Goal: Transaction & Acquisition: Book appointment/travel/reservation

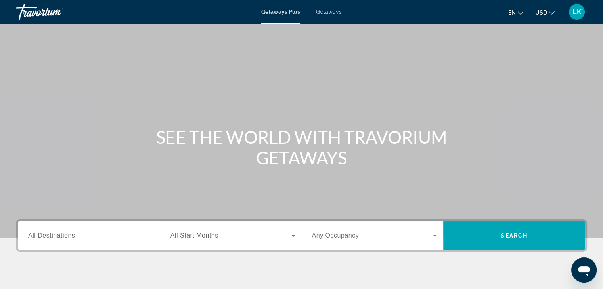
click at [59, 240] on div "Search widget" at bounding box center [90, 236] width 125 height 23
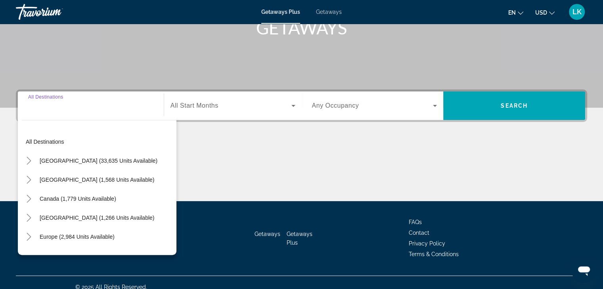
scroll to position [139, 0]
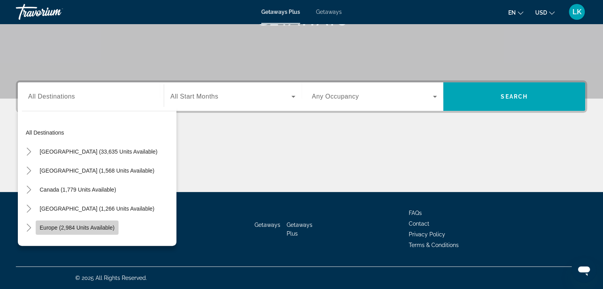
click at [75, 230] on span "Europe (2,984 units available)" at bounding box center [77, 228] width 75 height 6
type input "**********"
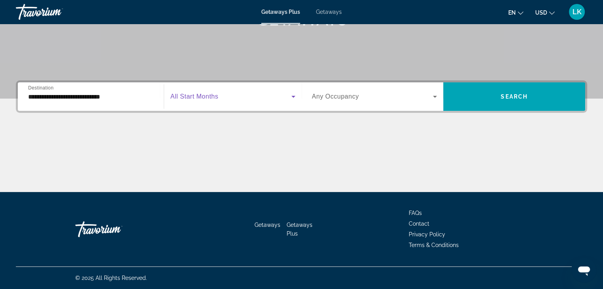
click at [295, 95] on icon "Search widget" at bounding box center [293, 97] width 10 height 10
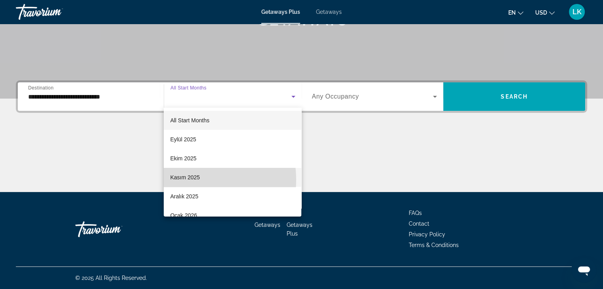
click at [185, 180] on span "Kasım 2025" at bounding box center [185, 178] width 30 height 10
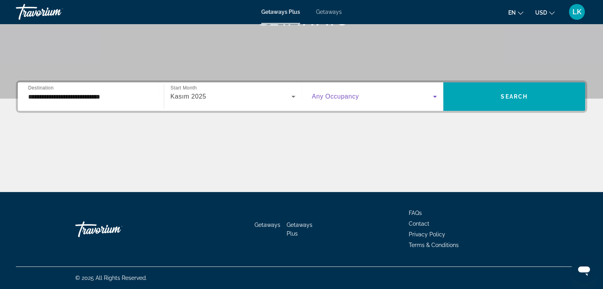
click at [437, 94] on icon "Search widget" at bounding box center [435, 97] width 10 height 10
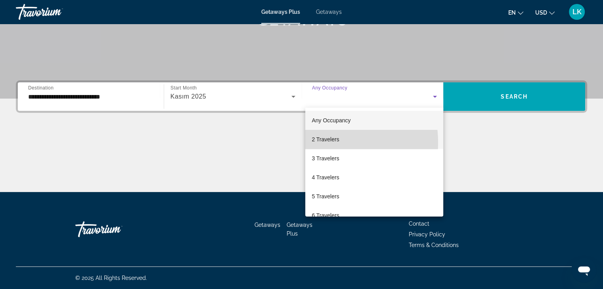
click at [319, 143] on span "2 Travelers" at bounding box center [324, 140] width 27 height 10
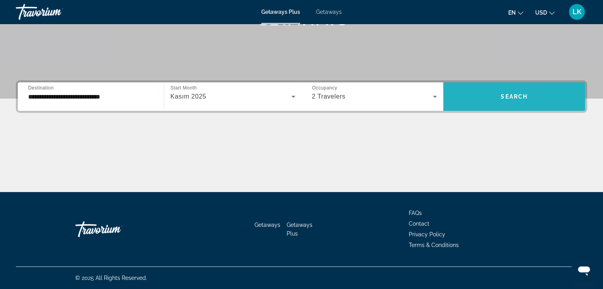
click at [507, 94] on span "Search" at bounding box center [513, 97] width 27 height 6
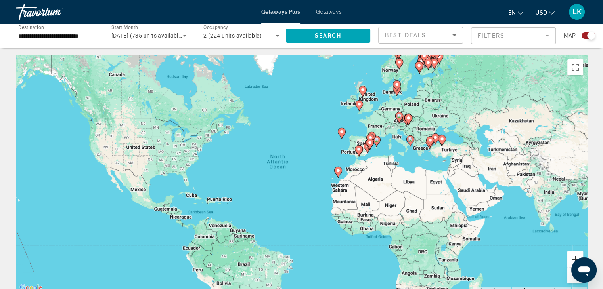
click at [572, 256] on button "Zoom in" at bounding box center [575, 260] width 16 height 16
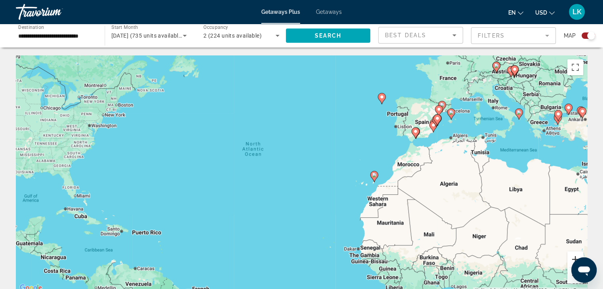
click at [572, 256] on button "Zoom in" at bounding box center [575, 260] width 16 height 16
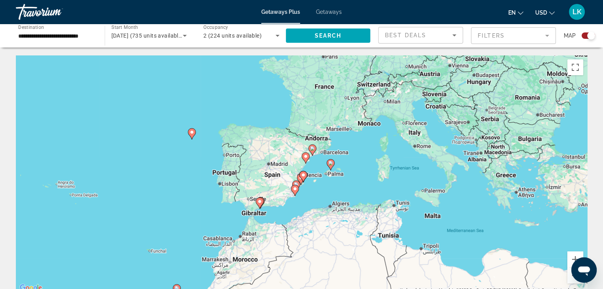
drag, startPoint x: 566, startPoint y: 128, endPoint x: 295, endPoint y: 233, distance: 291.3
click at [295, 233] on div "To activate drag with keyboard, press Alt + Enter. Once in keyboard drag state,…" at bounding box center [301, 174] width 571 height 238
click at [321, 87] on div "To activate drag with keyboard, press Alt + Enter. Once in keyboard drag state,…" at bounding box center [301, 174] width 571 height 238
click at [324, 92] on div "To activate drag with keyboard, press Alt + Enter. Once in keyboard drag state,…" at bounding box center [301, 174] width 571 height 238
click at [418, 75] on gmp-advanced-marker "Main content" at bounding box center [421, 71] width 8 height 12
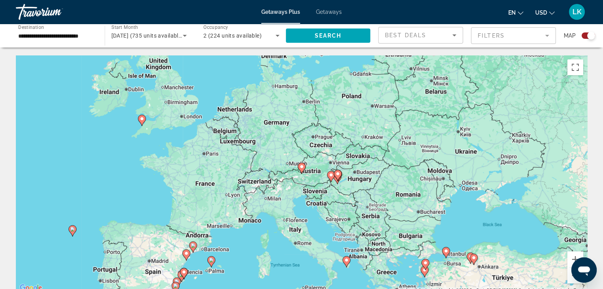
click at [306, 173] on div "To navigate, press the arrow keys. To activate drag with keyboard, press Alt + …" at bounding box center [301, 174] width 571 height 238
click at [303, 175] on div "To activate drag with keyboard, press Alt + Enter. Once in keyboard drag state,…" at bounding box center [301, 174] width 571 height 238
click at [303, 167] on image "Main content" at bounding box center [301, 166] width 5 height 5
type input "**********"
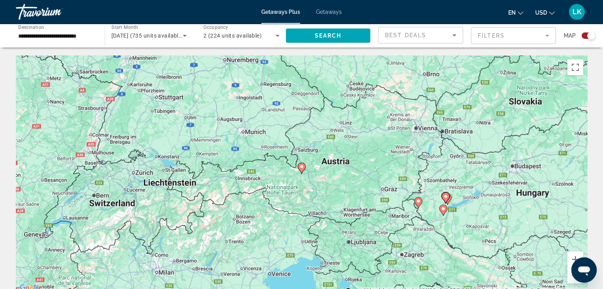
click at [301, 166] on image "Main content" at bounding box center [301, 166] width 5 height 5
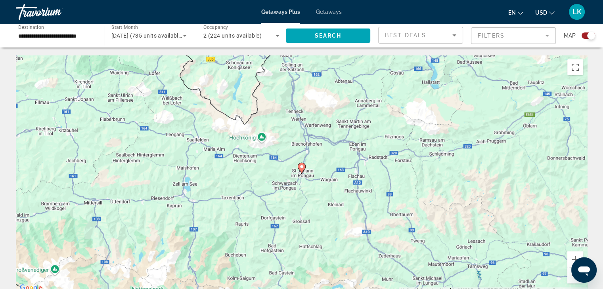
click at [301, 166] on image "Main content" at bounding box center [301, 166] width 5 height 5
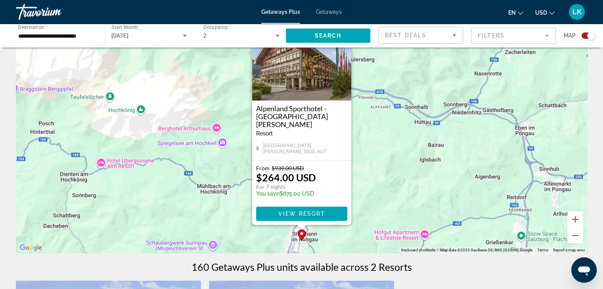
scroll to position [40, 0]
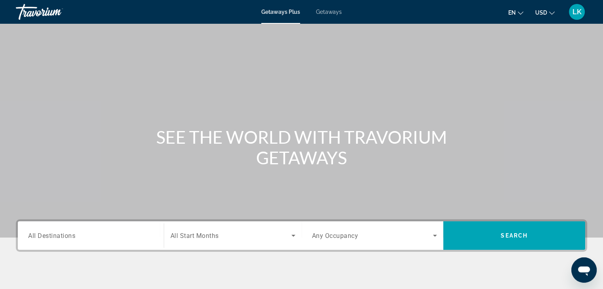
click at [331, 14] on span "Getaways" at bounding box center [329, 12] width 26 height 6
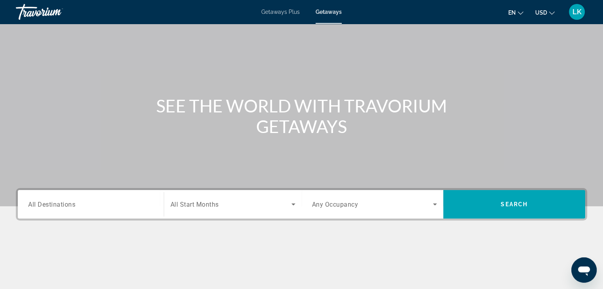
scroll to position [79, 0]
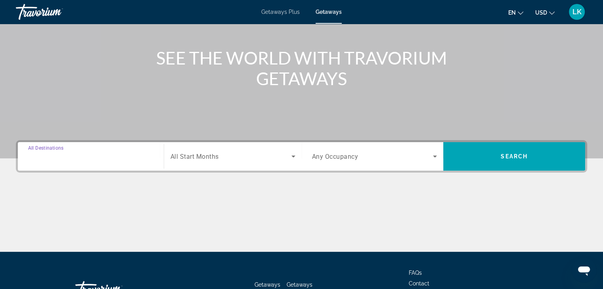
click at [130, 156] on input "Destination All Destinations" at bounding box center [90, 157] width 125 height 10
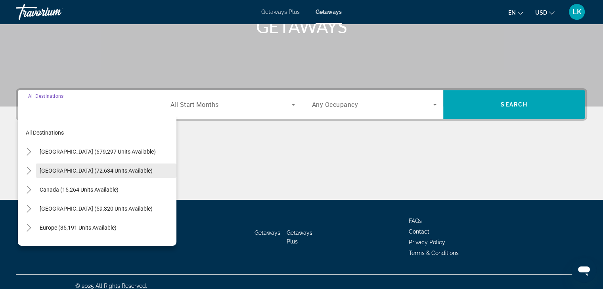
scroll to position [139, 0]
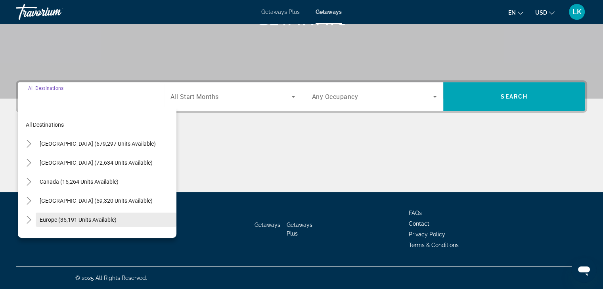
click at [77, 217] on span "Europe (35,191 units available)" at bounding box center [78, 220] width 77 height 6
type input "**********"
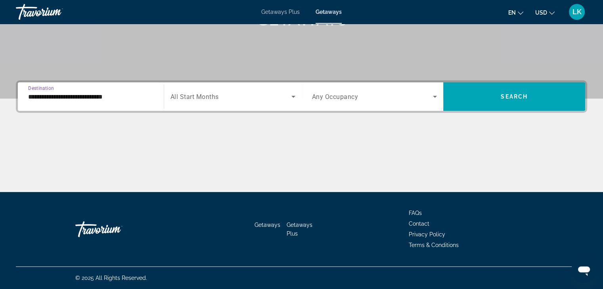
click at [293, 97] on icon "Search widget" at bounding box center [293, 97] width 4 height 2
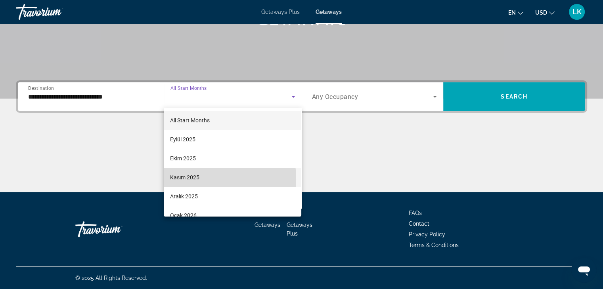
click at [189, 179] on span "Kasım 2025" at bounding box center [184, 178] width 29 height 10
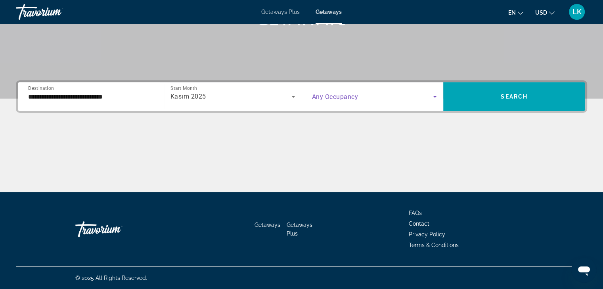
click at [437, 94] on icon "Search widget" at bounding box center [435, 97] width 10 height 10
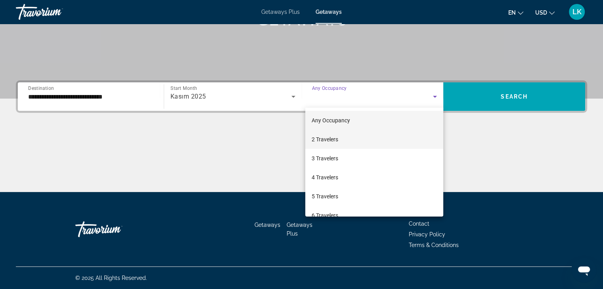
click at [349, 143] on mat-option "2 Travelers" at bounding box center [374, 139] width 138 height 19
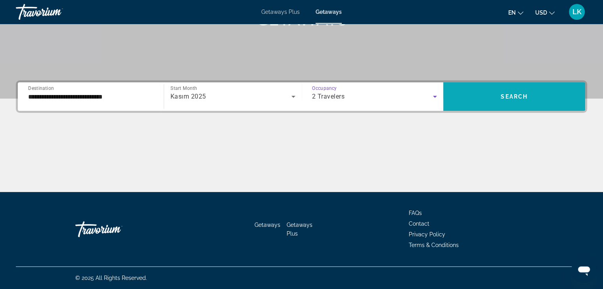
click at [509, 99] on span "Search" at bounding box center [513, 97] width 27 height 6
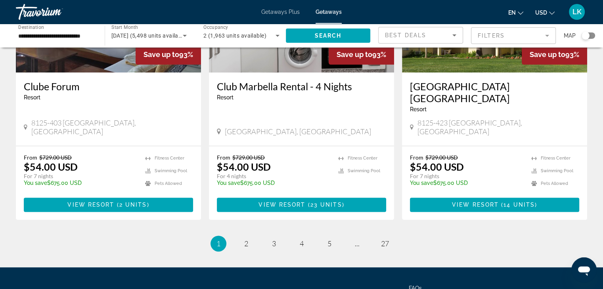
scroll to position [991, 0]
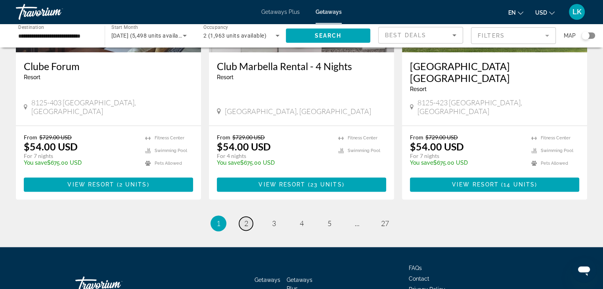
click at [247, 219] on span "2" at bounding box center [246, 223] width 4 height 9
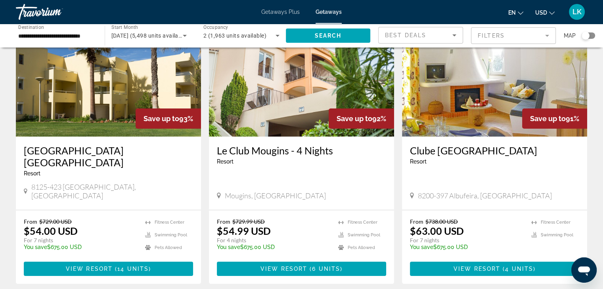
scroll to position [79, 0]
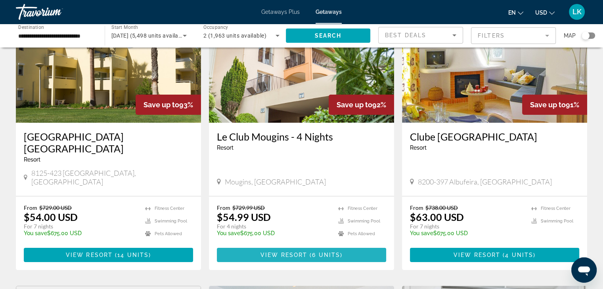
click at [296, 252] on span "View Resort" at bounding box center [283, 255] width 47 height 6
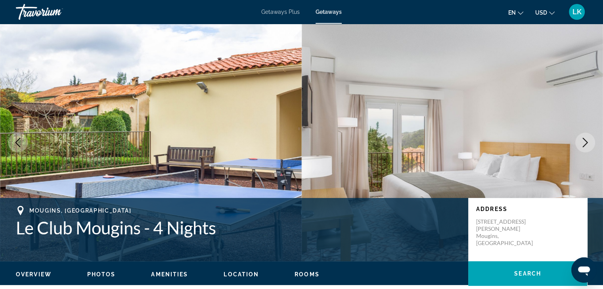
click at [578, 141] on button "Next image" at bounding box center [585, 143] width 20 height 20
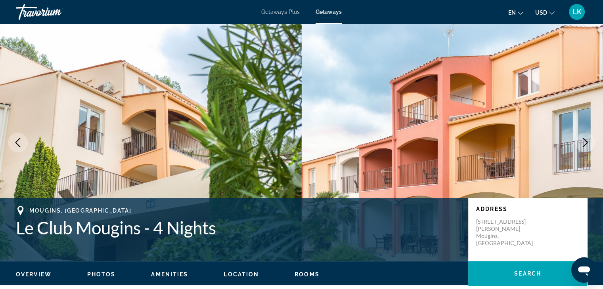
click at [578, 141] on button "Next image" at bounding box center [585, 143] width 20 height 20
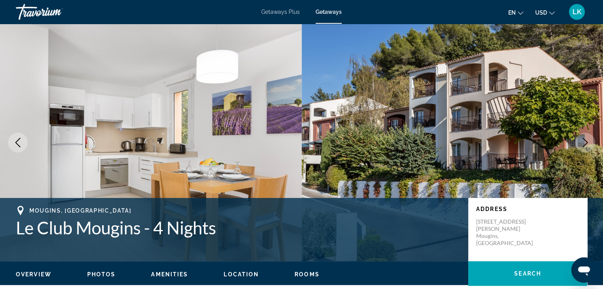
click at [578, 141] on button "Next image" at bounding box center [585, 143] width 20 height 20
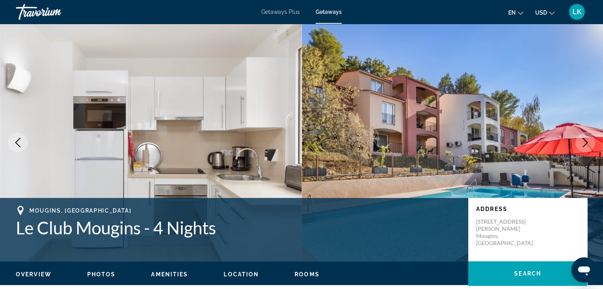
click at [578, 141] on button "Next image" at bounding box center [585, 143] width 20 height 20
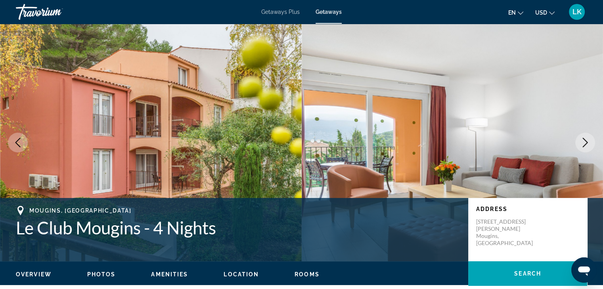
click at [578, 141] on button "Next image" at bounding box center [585, 143] width 20 height 20
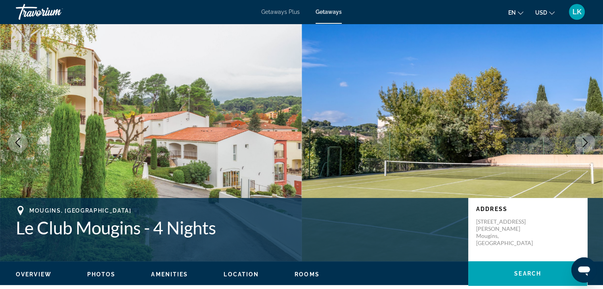
click at [578, 141] on button "Next image" at bounding box center [585, 143] width 20 height 20
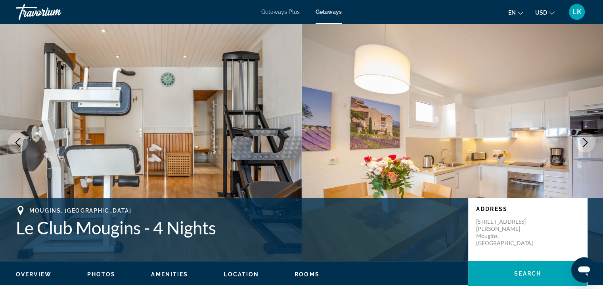
click at [578, 141] on button "Next image" at bounding box center [585, 143] width 20 height 20
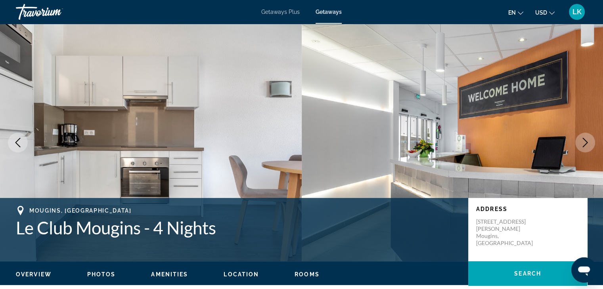
click at [578, 141] on button "Next image" at bounding box center [585, 143] width 20 height 20
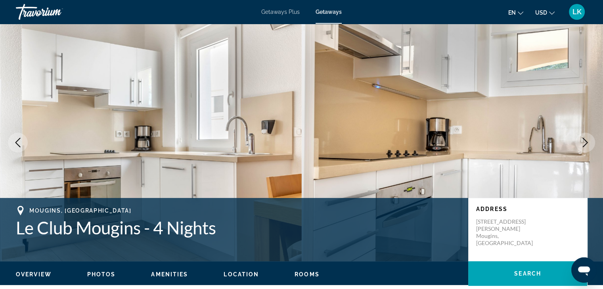
click at [577, 141] on button "Next image" at bounding box center [585, 143] width 20 height 20
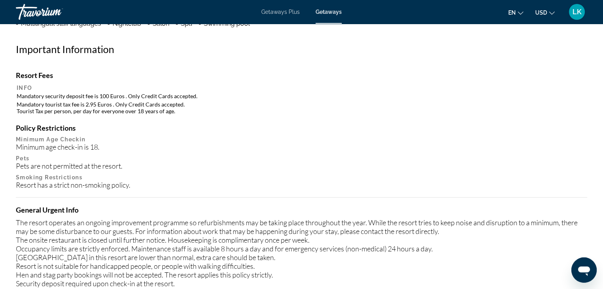
scroll to position [832, 0]
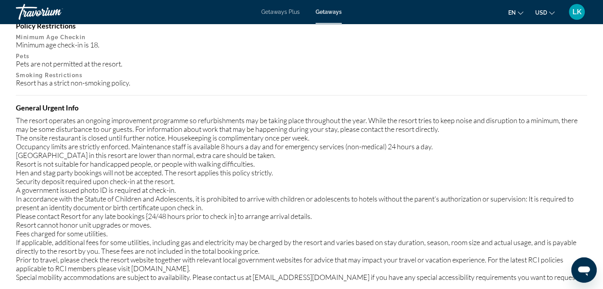
click at [519, 17] on button "en English Español Français Italiano Português русский" at bounding box center [515, 12] width 15 height 11
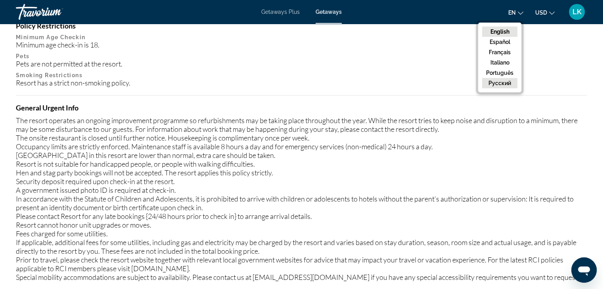
click at [505, 83] on button "русский" at bounding box center [499, 83] width 35 height 10
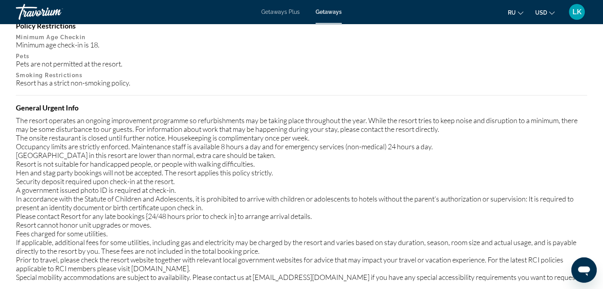
click at [549, 13] on icon "Change currency" at bounding box center [552, 13] width 6 height 6
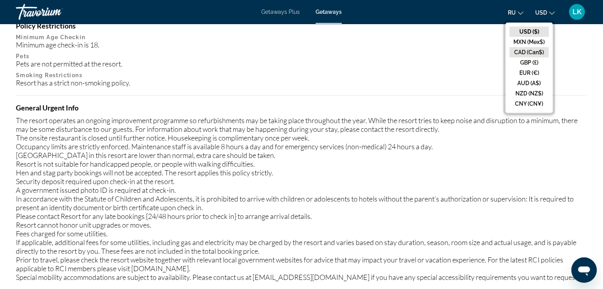
click at [534, 53] on button "CAD (Can$)" at bounding box center [528, 52] width 39 height 10
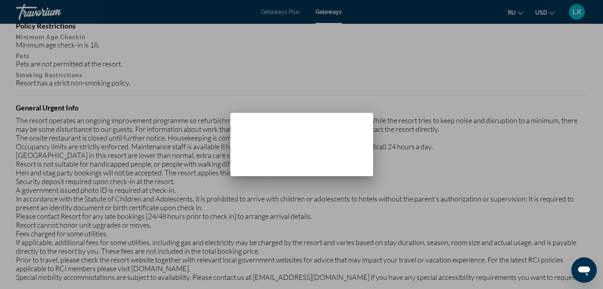
scroll to position [0, 0]
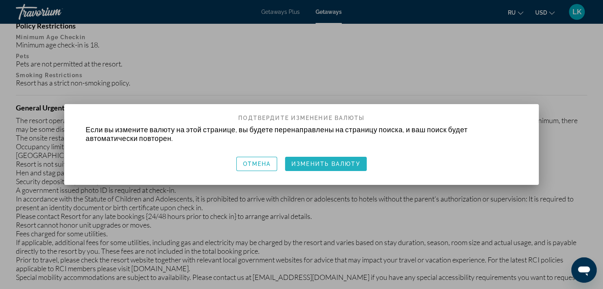
click at [332, 163] on span "Изменить валюту" at bounding box center [325, 164] width 69 height 6
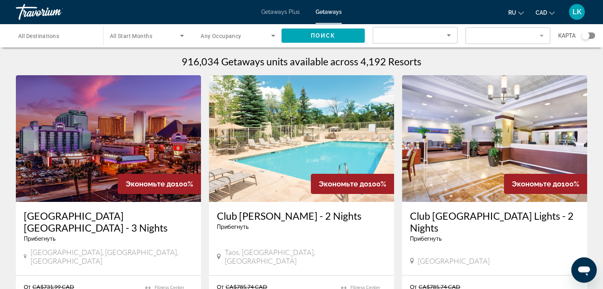
click at [45, 36] on span "All Destinations" at bounding box center [38, 36] width 41 height 6
click at [45, 36] on input "Destination All Destinations" at bounding box center [55, 36] width 74 height 10
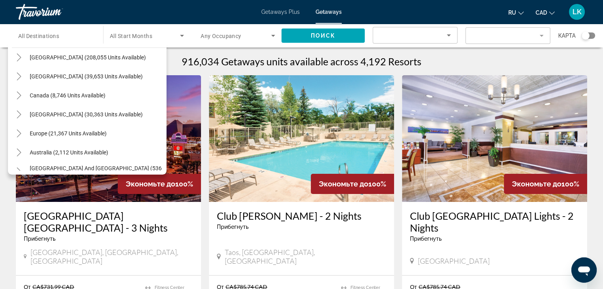
scroll to position [25, 0]
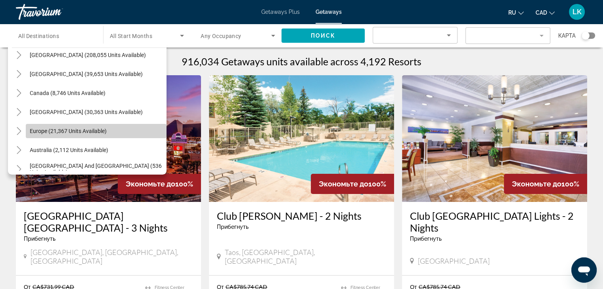
click at [116, 129] on span "Search widget" at bounding box center [96, 131] width 141 height 19
type input "**********"
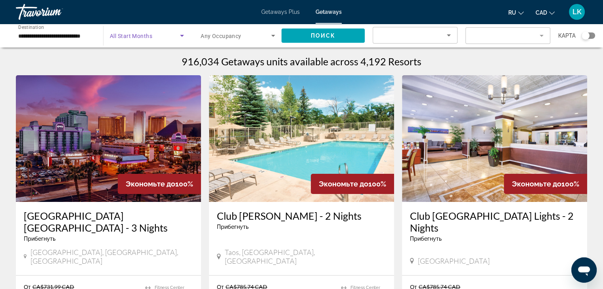
click at [181, 37] on icon "Search widget" at bounding box center [182, 36] width 10 height 10
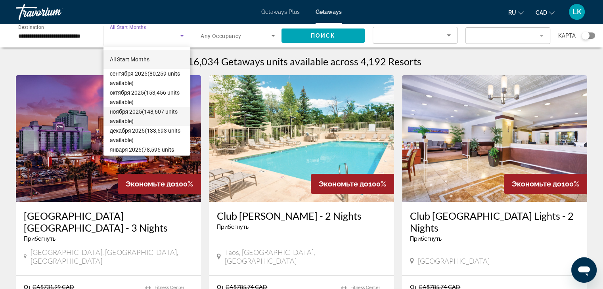
click at [147, 118] on span "ноября 2025 (148,607 units available)" at bounding box center [147, 116] width 74 height 19
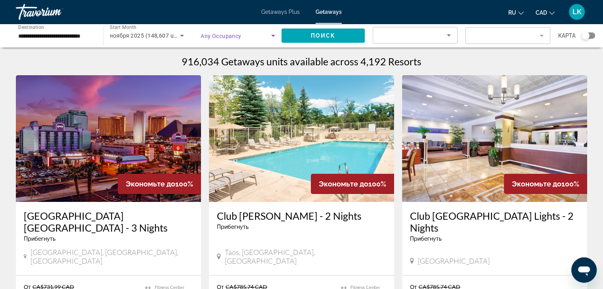
click at [273, 36] on icon "Search widget" at bounding box center [273, 36] width 4 height 2
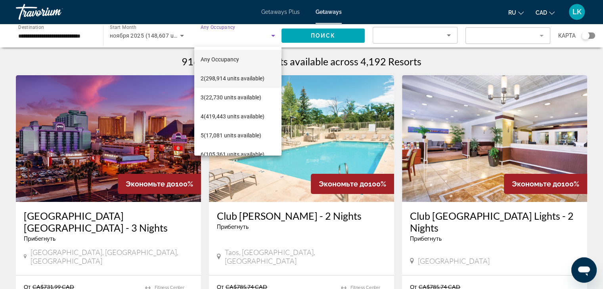
click at [234, 79] on span "2 (298,914 units available)" at bounding box center [232, 79] width 64 height 10
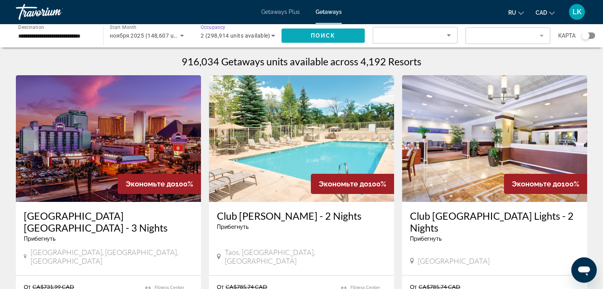
click at [317, 32] on span "Поиск" at bounding box center [323, 35] width 25 height 6
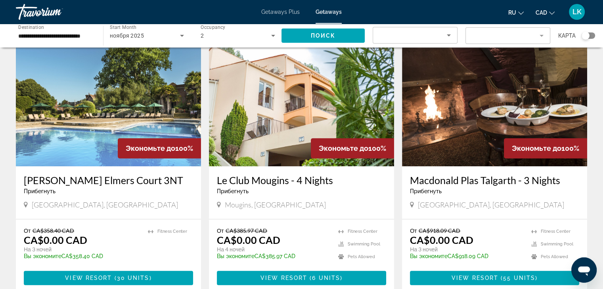
scroll to position [357, 0]
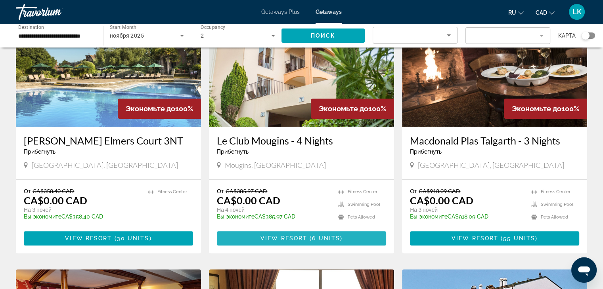
click at [319, 237] on span "6 units" at bounding box center [326, 238] width 28 height 6
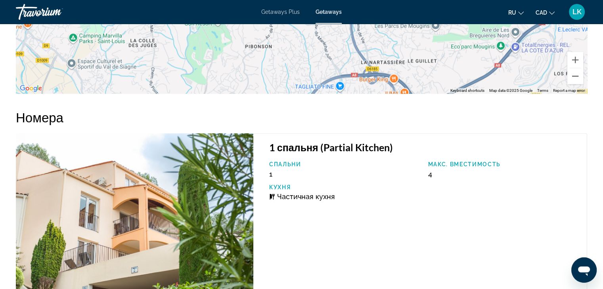
scroll to position [1296, 0]
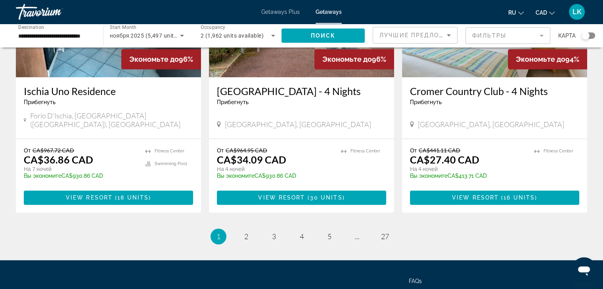
scroll to position [991, 0]
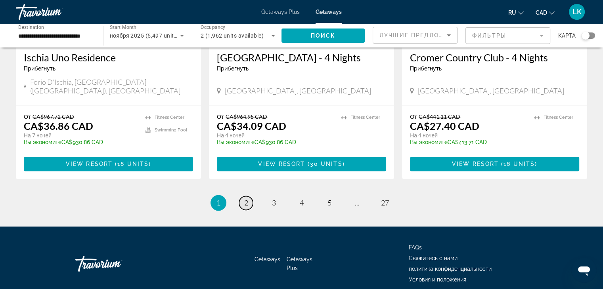
click at [244, 198] on span "2" at bounding box center [246, 202] width 4 height 9
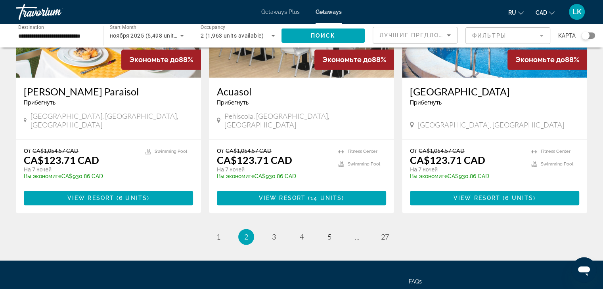
scroll to position [991, 0]
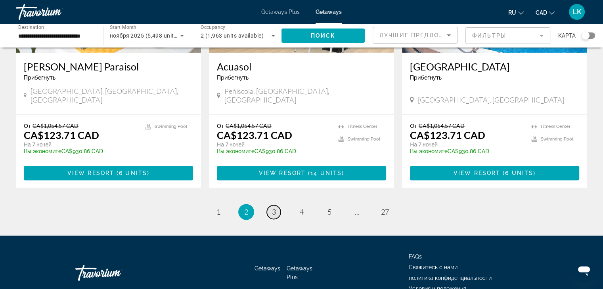
click at [271, 205] on link "page 3" at bounding box center [274, 212] width 14 height 14
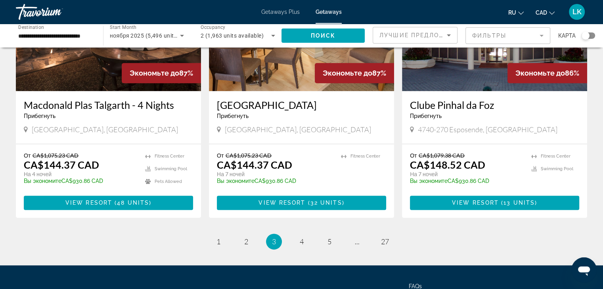
scroll to position [992, 0]
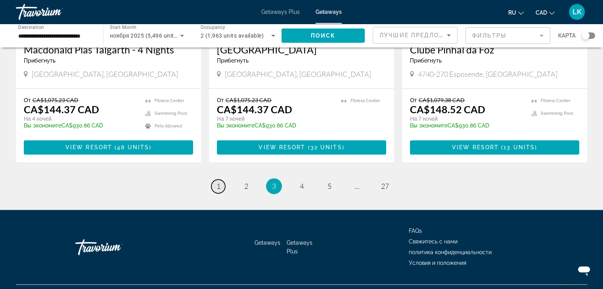
click at [222, 179] on link "page 1" at bounding box center [218, 186] width 14 height 14
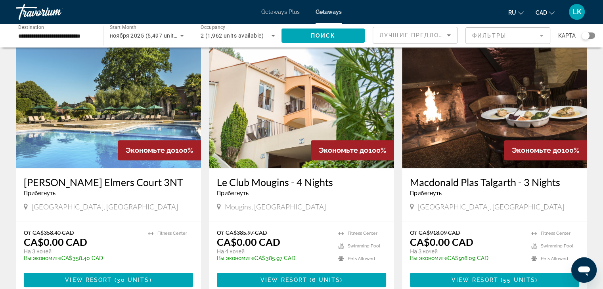
scroll to position [317, 0]
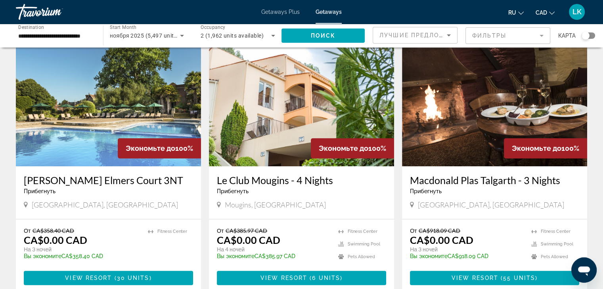
click at [508, 108] on img "Main content" at bounding box center [494, 103] width 185 height 127
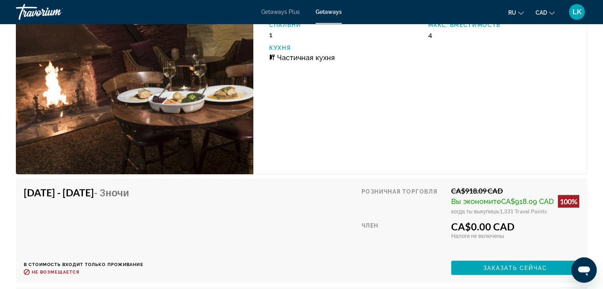
scroll to position [1307, 0]
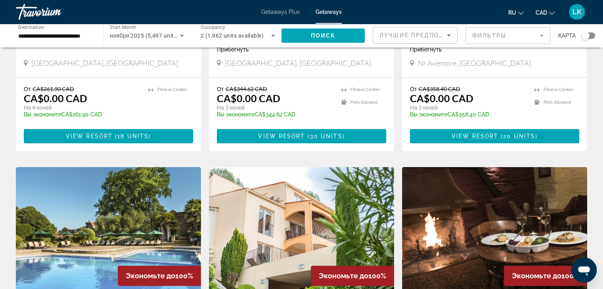
scroll to position [93, 0]
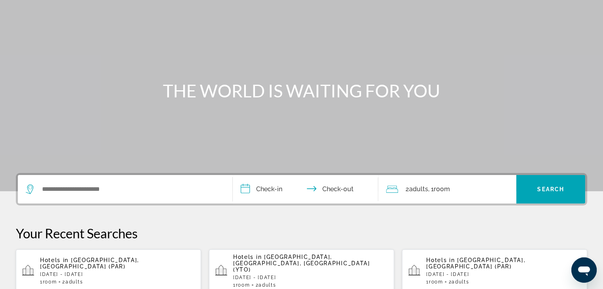
scroll to position [119, 0]
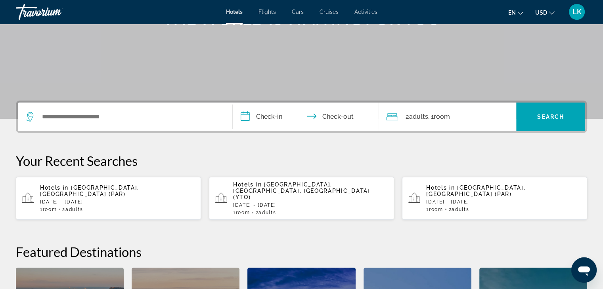
click at [93, 199] on p "Wed, 26 Nov - Sun, 30 Nov" at bounding box center [117, 202] width 155 height 6
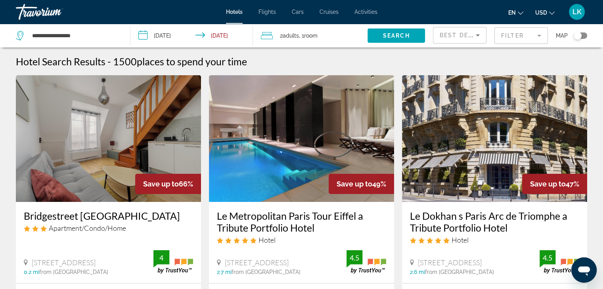
click at [551, 13] on icon "Change currency" at bounding box center [552, 13] width 6 height 6
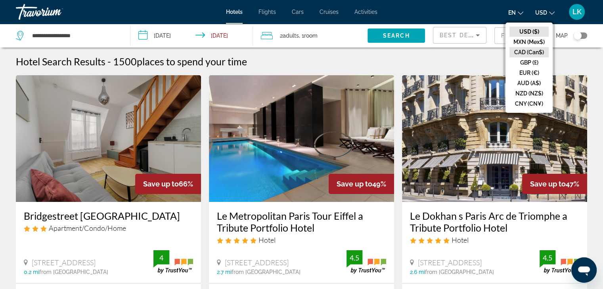
click at [533, 52] on button "CAD (Can$)" at bounding box center [528, 52] width 39 height 10
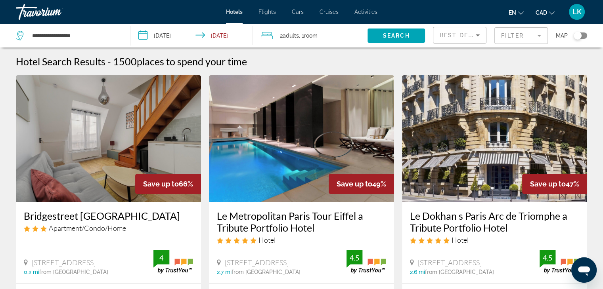
click at [129, 150] on img "Main content" at bounding box center [108, 138] width 185 height 127
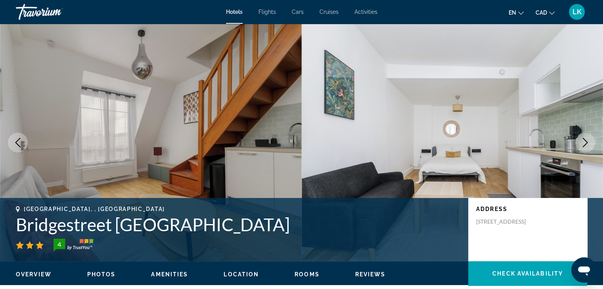
click at [583, 140] on icon "Next image" at bounding box center [585, 143] width 10 height 10
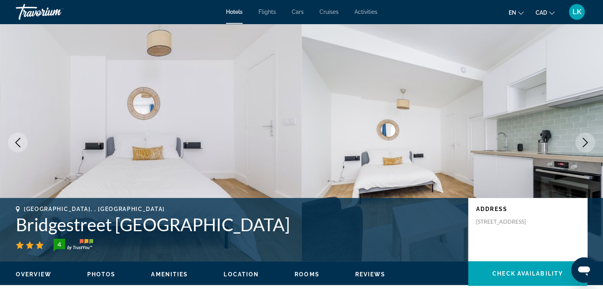
click at [583, 140] on icon "Next image" at bounding box center [585, 143] width 10 height 10
